Goal: Find specific page/section: Find specific page/section

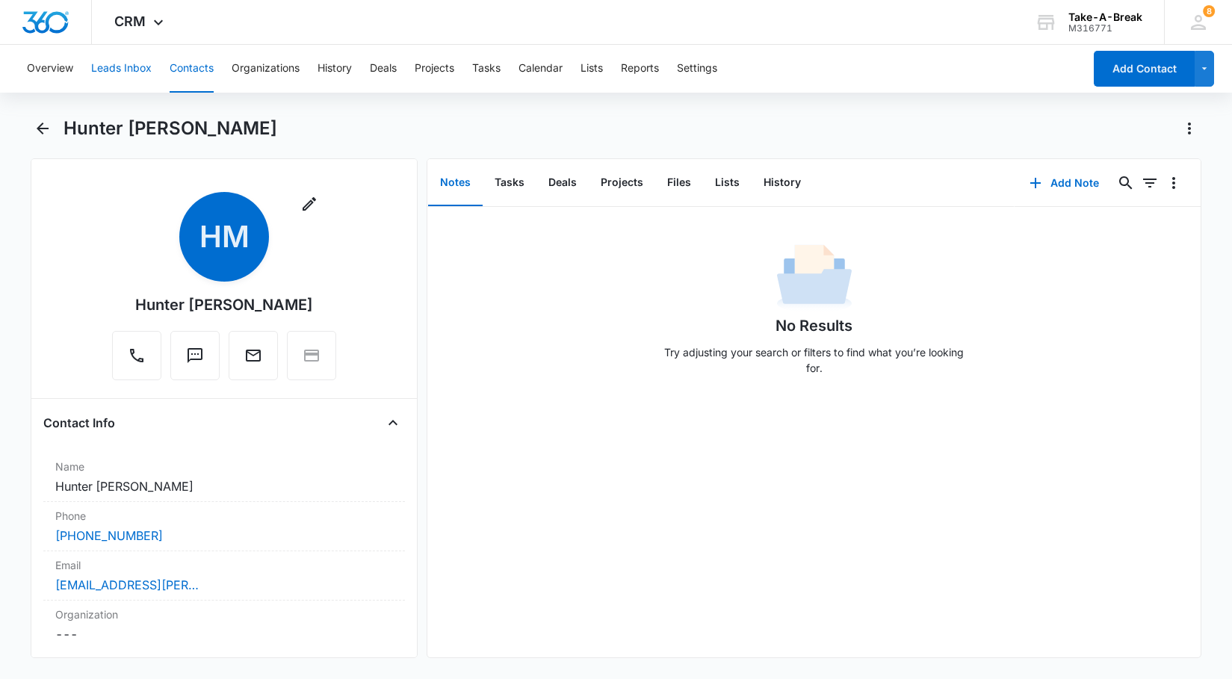
click at [125, 68] on button "Leads Inbox" at bounding box center [121, 69] width 61 height 48
click at [137, 69] on button "Leads Inbox" at bounding box center [121, 69] width 61 height 48
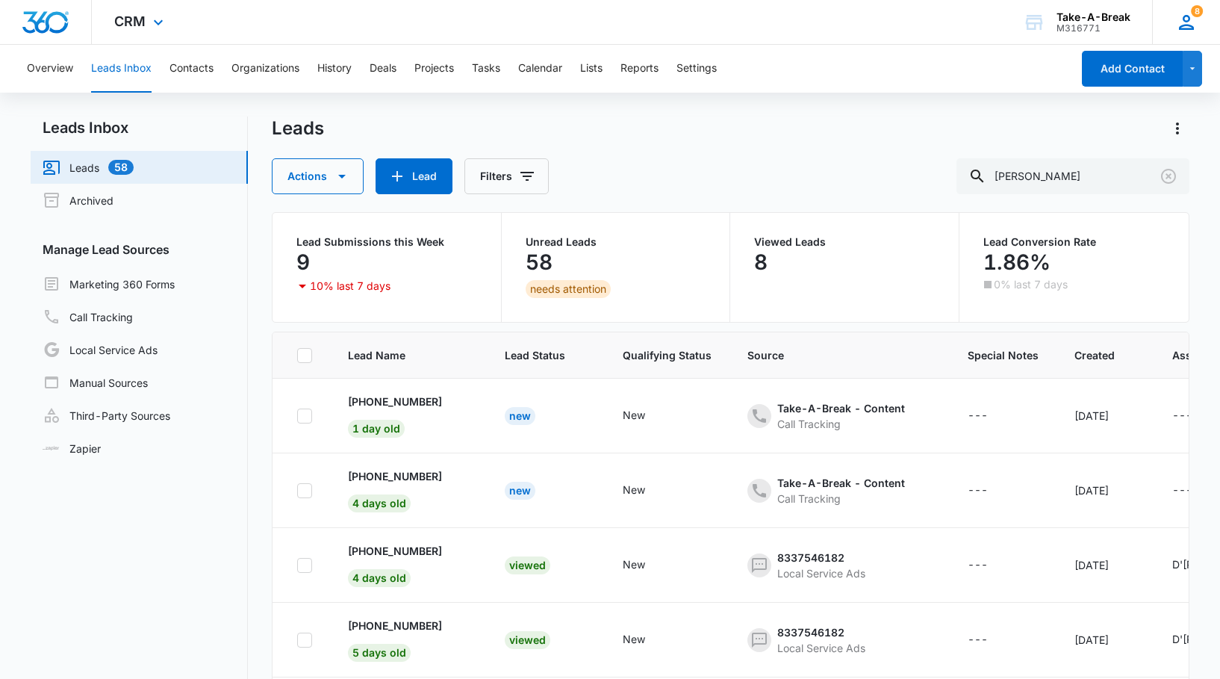
click at [1198, 25] on div "8 DM D'Arla Mezzacapo takeabreakchildren@gmail.com My Profile 8 Notifications S…" at bounding box center [1187, 22] width 68 height 44
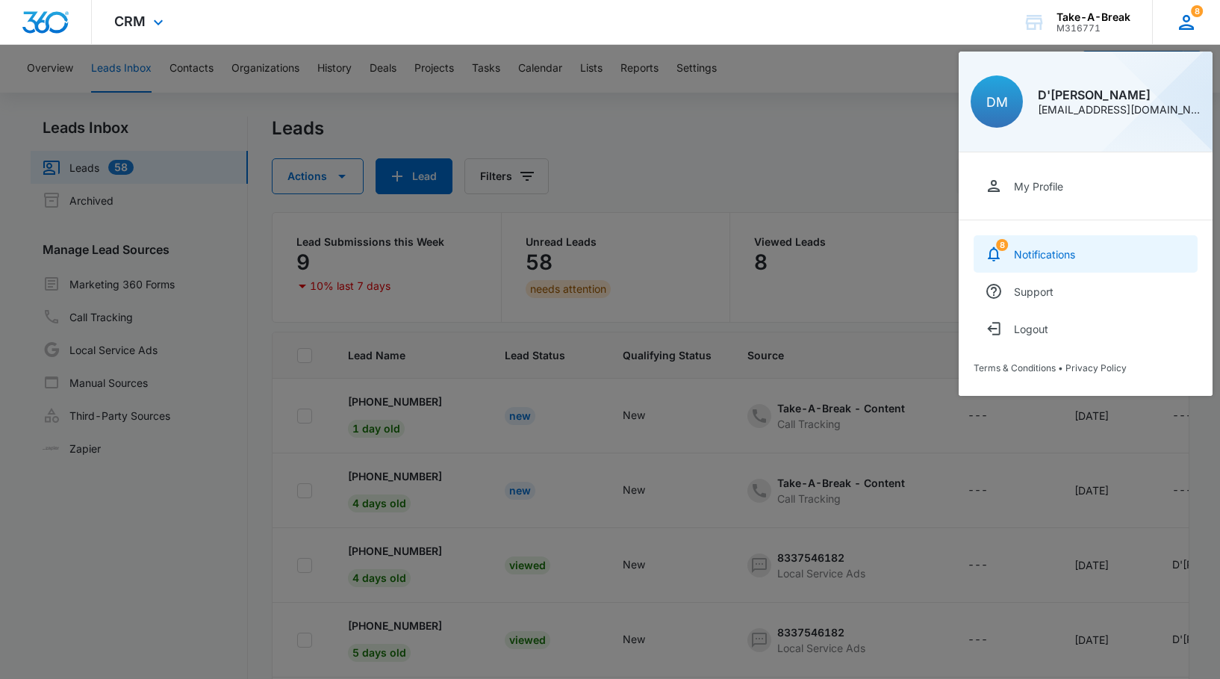
click at [1062, 258] on div "Notifications" at bounding box center [1044, 254] width 61 height 13
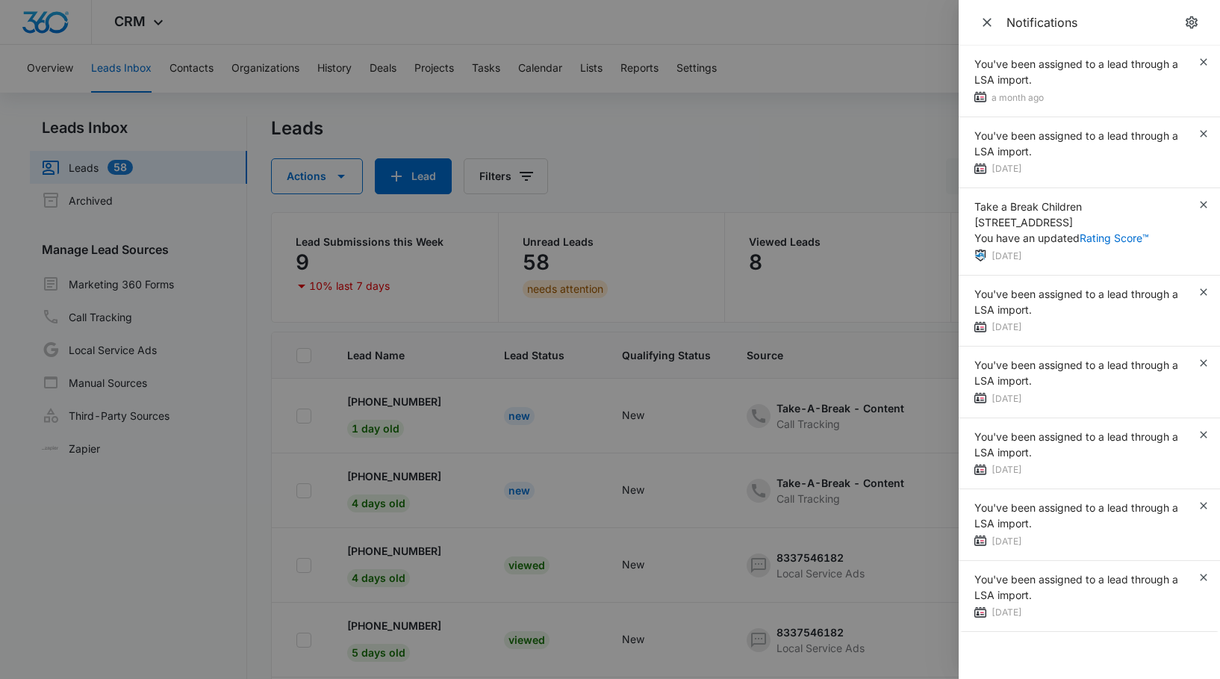
click at [769, 195] on div at bounding box center [610, 339] width 1220 height 679
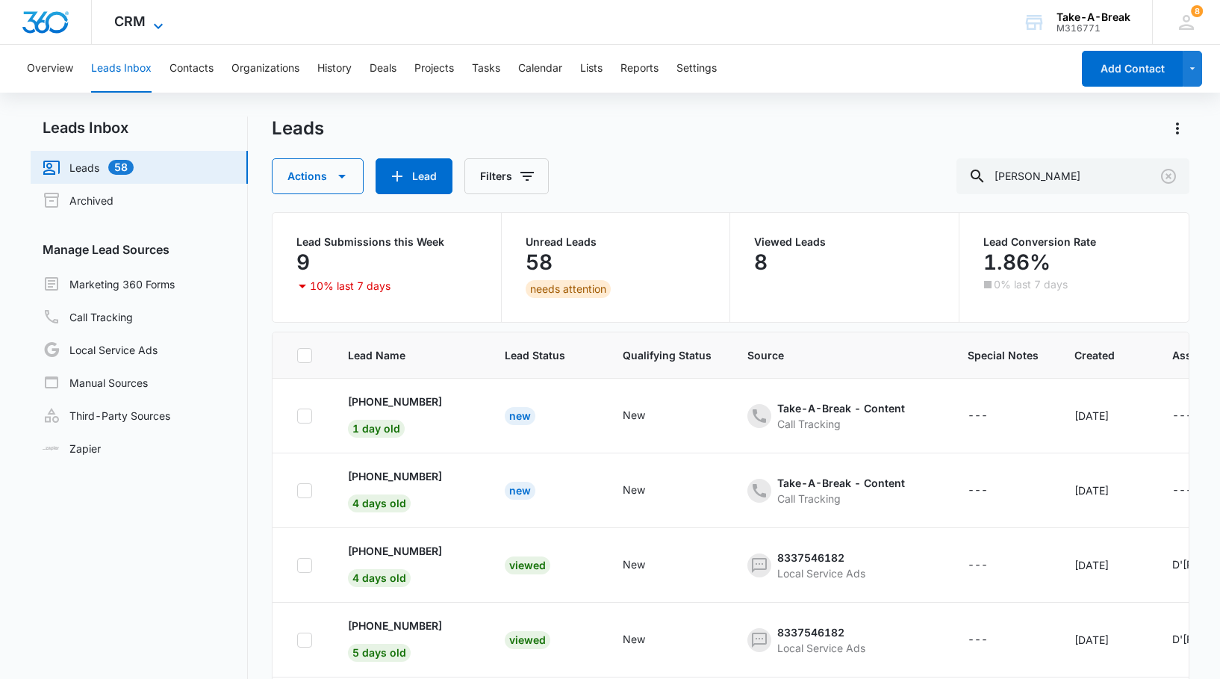
click at [161, 17] on icon at bounding box center [158, 26] width 18 height 18
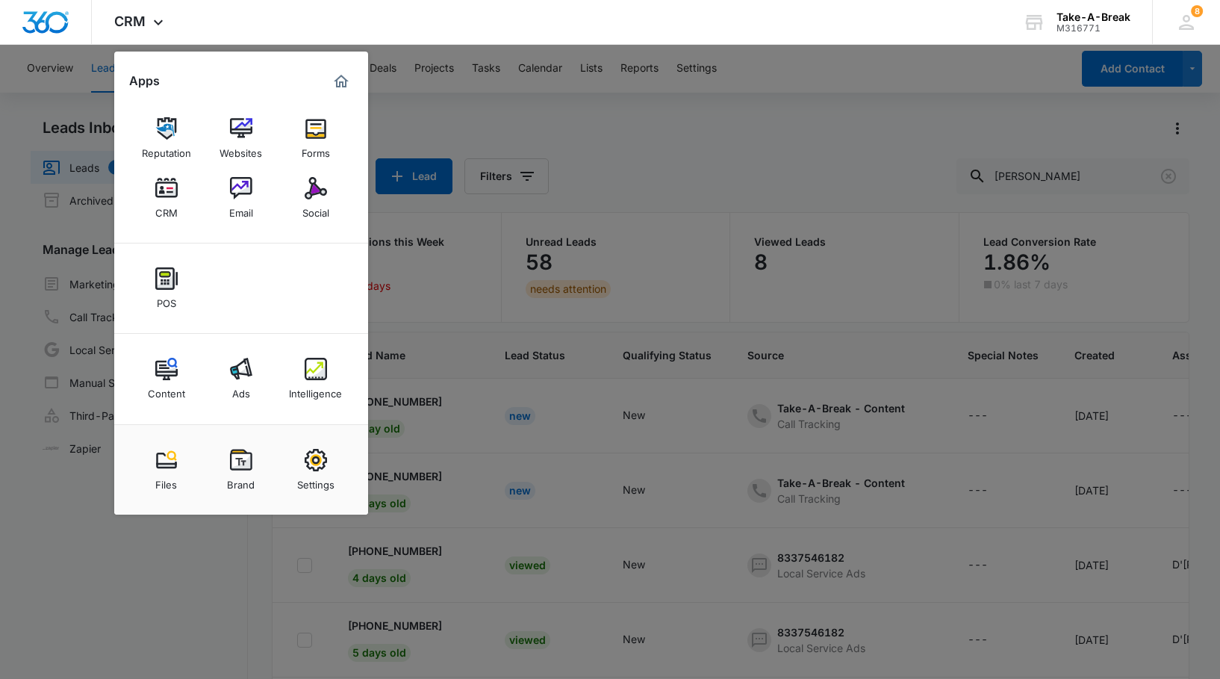
click at [652, 144] on div at bounding box center [610, 339] width 1220 height 679
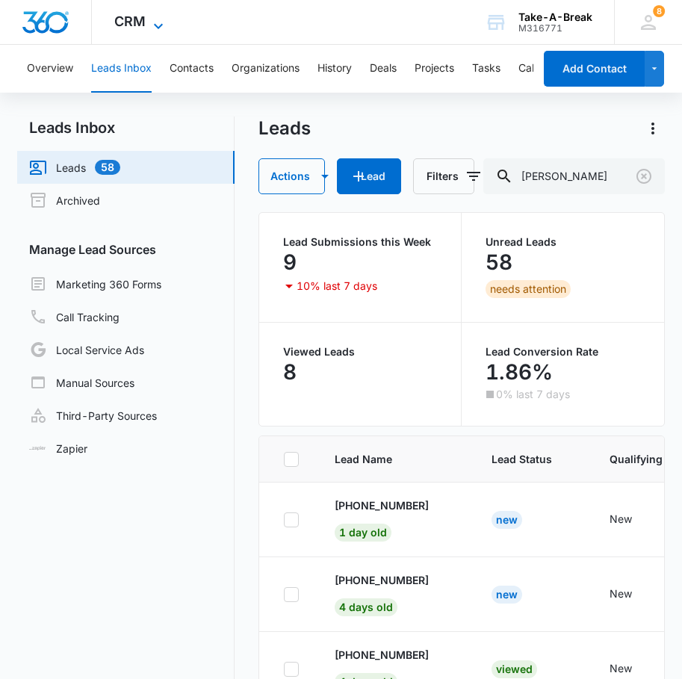
click at [155, 24] on icon at bounding box center [158, 26] width 18 height 18
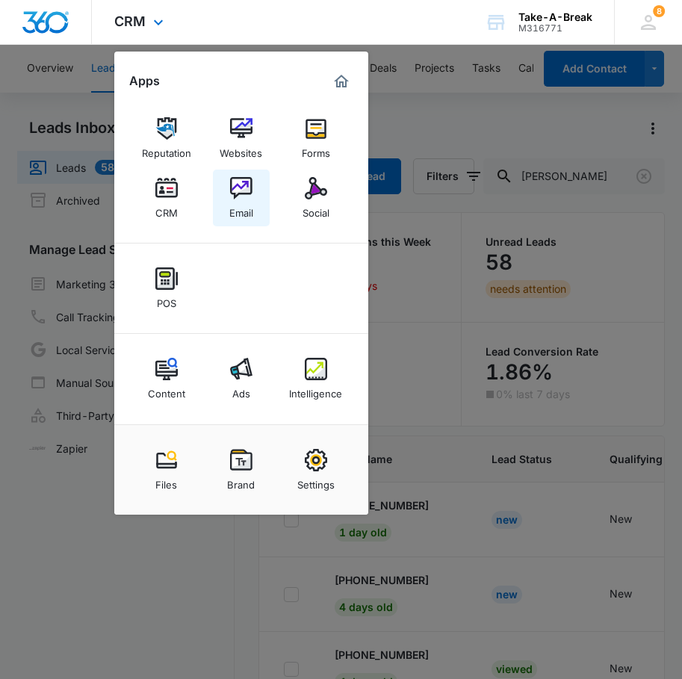
click at [235, 186] on img at bounding box center [241, 188] width 22 height 22
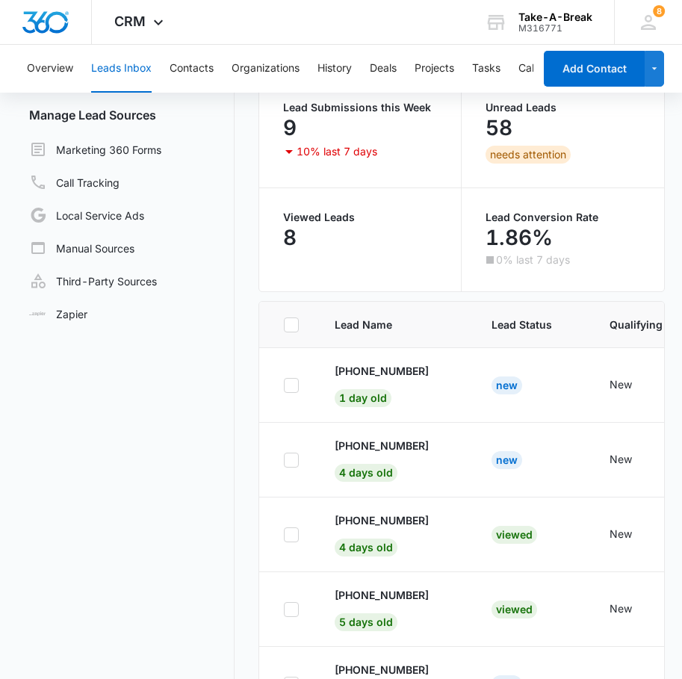
scroll to position [149, 0]
